Goal: Check status: Check status

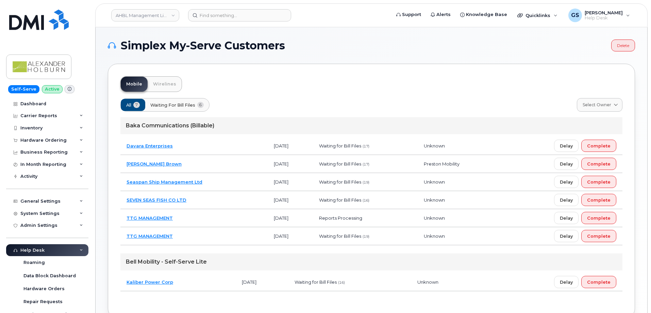
click at [273, 124] on div "Baka Communications (Billable)" at bounding box center [371, 125] width 502 height 17
click at [285, 108] on div "All 7 Waiting for [PERSON_NAME] Files 6 Select Owner All Preston Mobility Unkno…" at bounding box center [371, 105] width 502 height 14
click at [297, 99] on div "All 7 Waiting for [PERSON_NAME] Files 6 Select Owner All Preston Mobility Unkno…" at bounding box center [371, 105] width 502 height 14
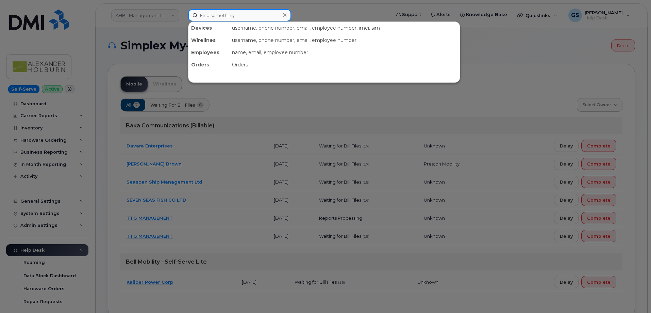
click at [239, 19] on input at bounding box center [239, 15] width 103 height 12
paste input "6048167360"
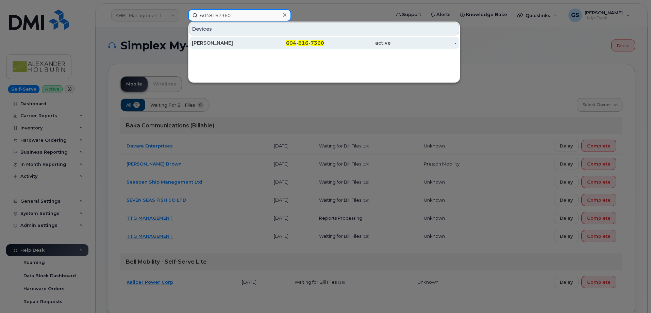
type input "6048167360"
click at [324, 47] on div "604 - 816 - 7360" at bounding box center [357, 43] width 66 height 12
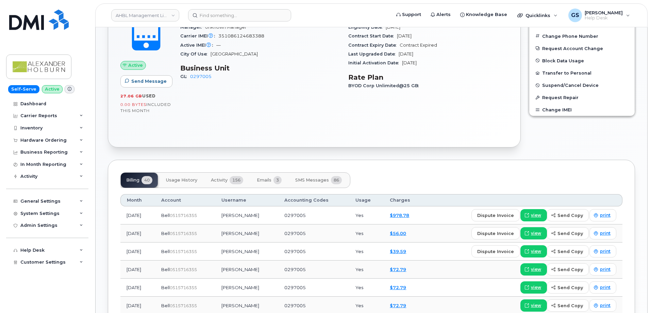
scroll to position [306, 0]
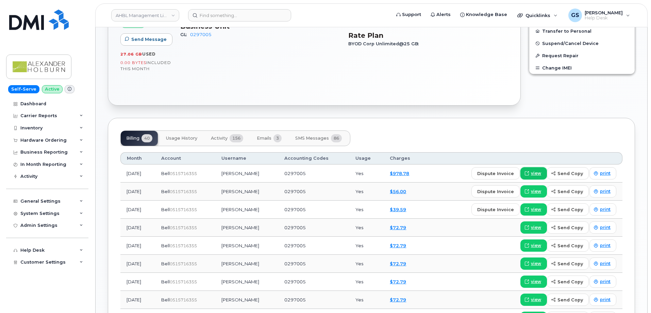
click at [531, 169] on link "view" at bounding box center [533, 173] width 27 height 12
click at [223, 141] on button "Activity 156" at bounding box center [226, 138] width 43 height 15
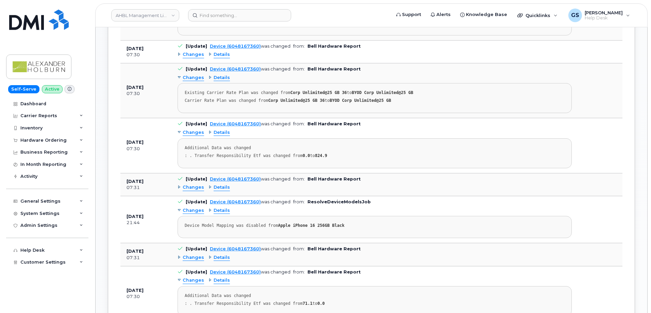
scroll to position [510, 0]
click at [196, 187] on span "Changes" at bounding box center [193, 187] width 21 height 6
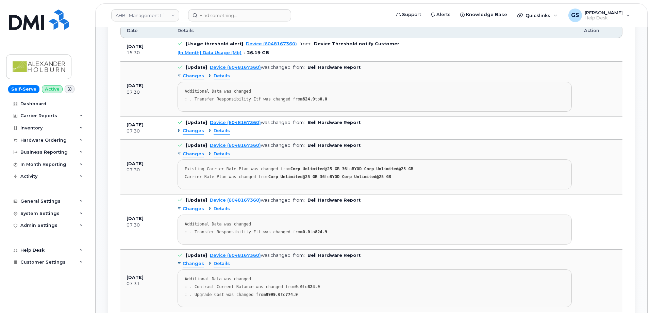
scroll to position [374, 0]
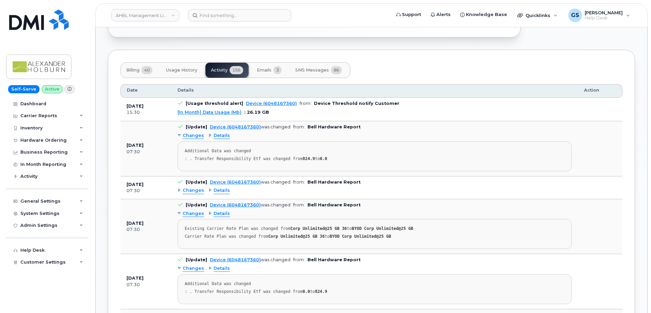
click at [274, 65] on button "Emails 3" at bounding box center [269, 70] width 36 height 15
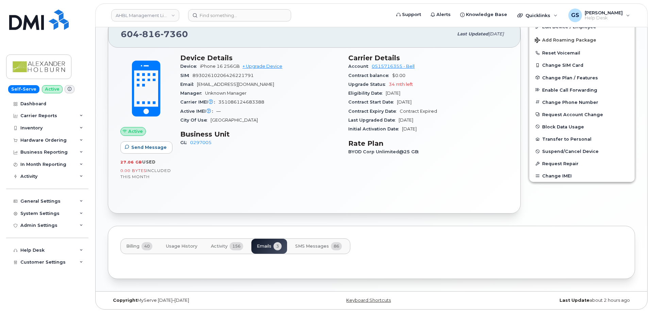
scroll to position [198, 0]
click at [309, 239] on button "SMS Messages 86" at bounding box center [318, 245] width 57 height 15
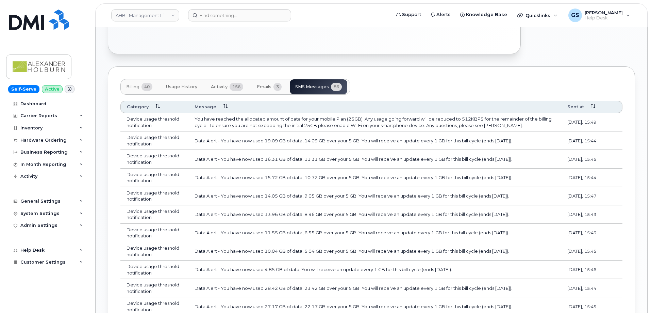
scroll to position [368, 0]
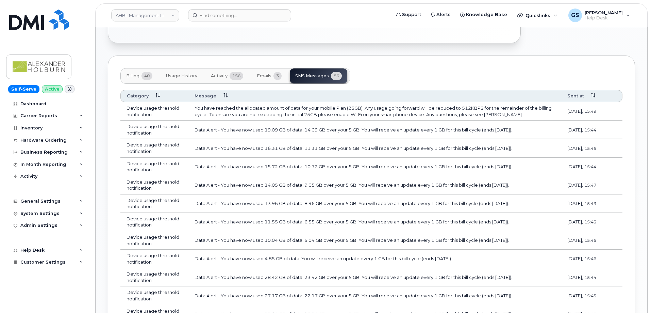
click at [230, 74] on button "Activity 156" at bounding box center [226, 75] width 43 height 15
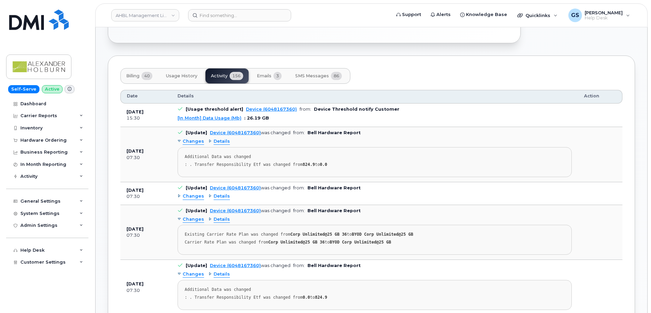
click at [399, 71] on div "Billing 40 Usage History Activity 156 Emails 3 SMS Messages 86" at bounding box center [371, 76] width 502 height 16
click at [463, 70] on div "Billing 40 Usage History Activity 156 Emails 3 SMS Messages 86" at bounding box center [371, 76] width 502 height 16
click at [552, 19] on div "Quicklinks" at bounding box center [537, 16] width 50 height 14
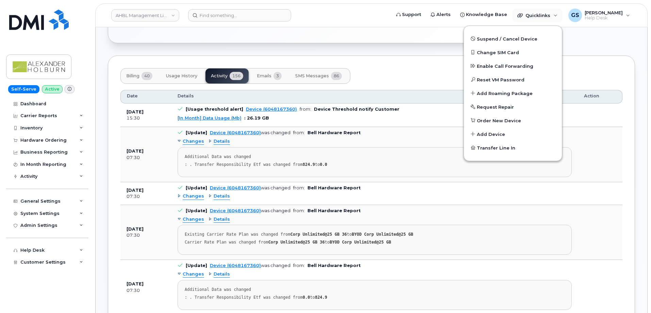
click at [578, 68] on div "Billing 40 Usage History Activity 156 Emails 3 SMS Messages 86" at bounding box center [371, 76] width 502 height 16
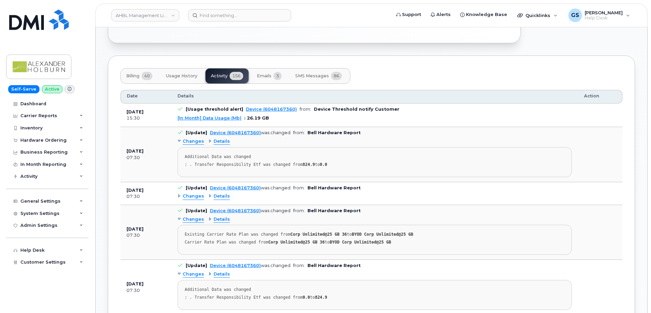
click at [562, 122] on td "[Usage threshold alert] Device (6048167360) from: Device Threshold notify Custo…" at bounding box center [374, 115] width 406 height 24
